Goal: Information Seeking & Learning: Understand process/instructions

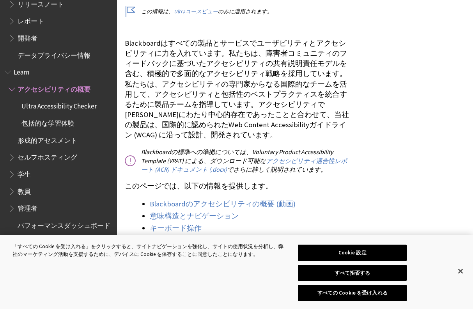
scroll to position [156, 0]
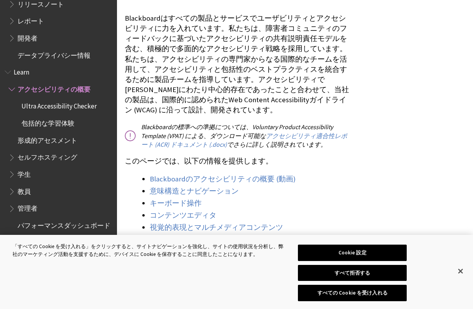
click at [26, 185] on span "教員" at bounding box center [24, 190] width 13 height 11
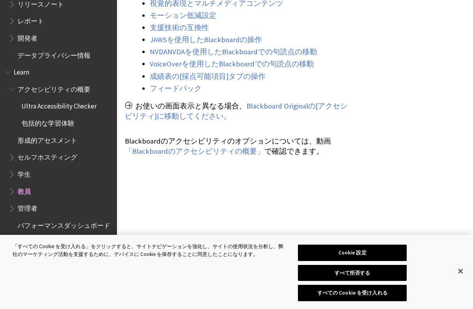
scroll to position [507, 0]
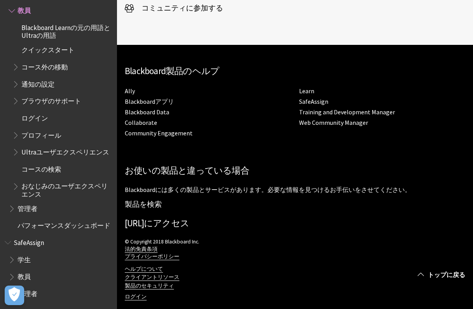
scroll to position [702, 0]
click at [24, 278] on span "教員" at bounding box center [24, 276] width 13 height 11
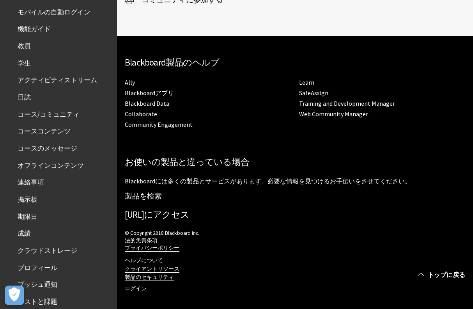
scroll to position [66, 0]
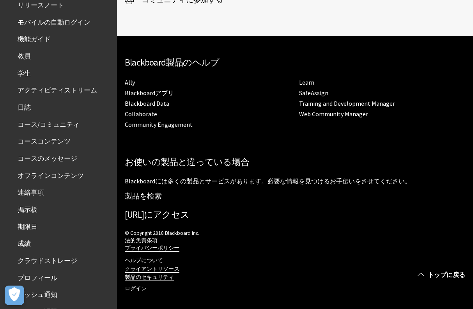
click at [37, 158] on span "コースのメッセージ" at bounding box center [48, 157] width 60 height 11
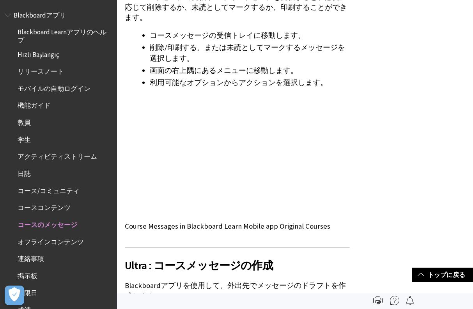
scroll to position [1132, 0]
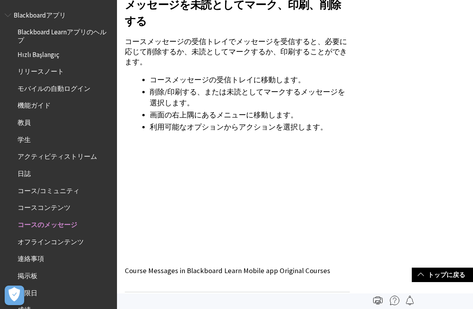
click at [37, 106] on span "機能ガイド" at bounding box center [34, 104] width 33 height 11
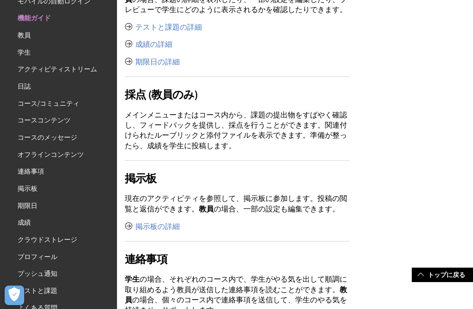
scroll to position [1561, 0]
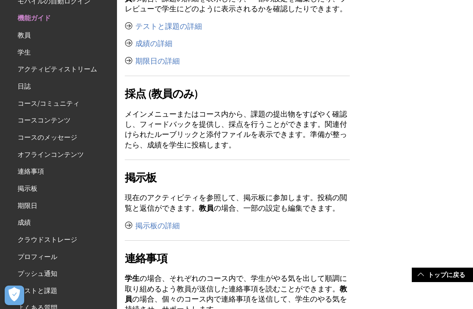
click at [47, 103] on span "コース/コミュニティ" at bounding box center [49, 102] width 62 height 11
